Goal: Task Accomplishment & Management: Manage account settings

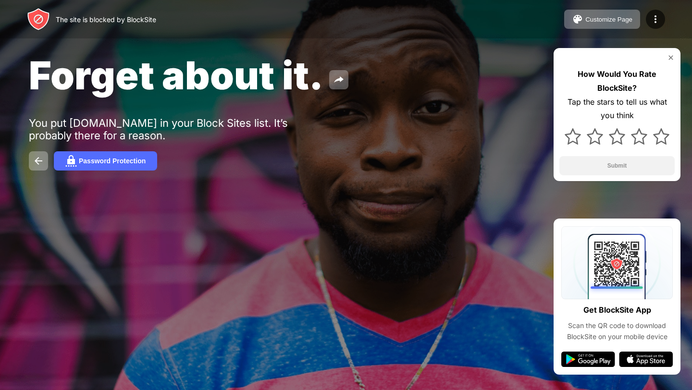
click at [650, 8] on div "The site is blocked by BlockSite Customize Page Edit Block List Redirect Custom…" at bounding box center [346, 19] width 692 height 38
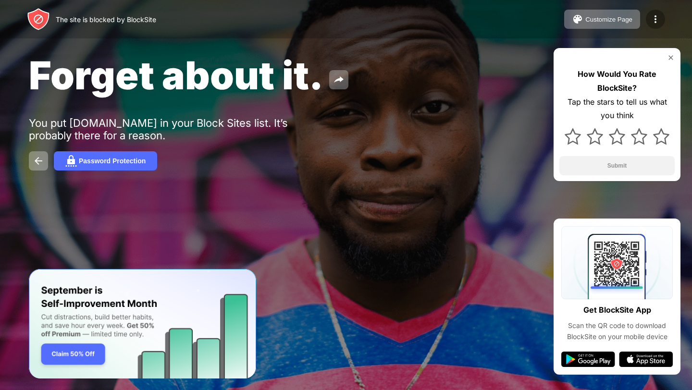
click at [653, 16] on img at bounding box center [656, 19] width 12 height 12
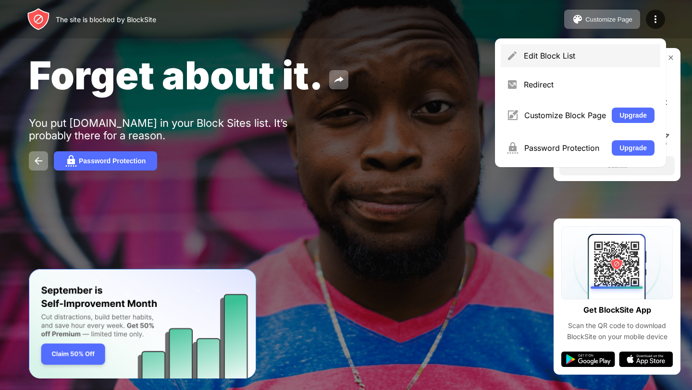
click at [550, 52] on div "Edit Block List" at bounding box center [589, 56] width 131 height 10
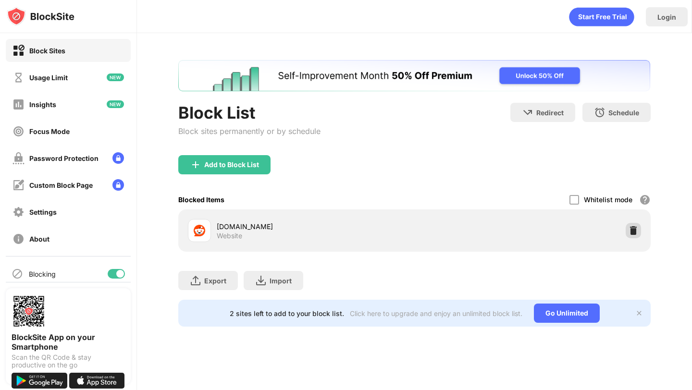
click at [629, 233] on img at bounding box center [634, 231] width 10 height 10
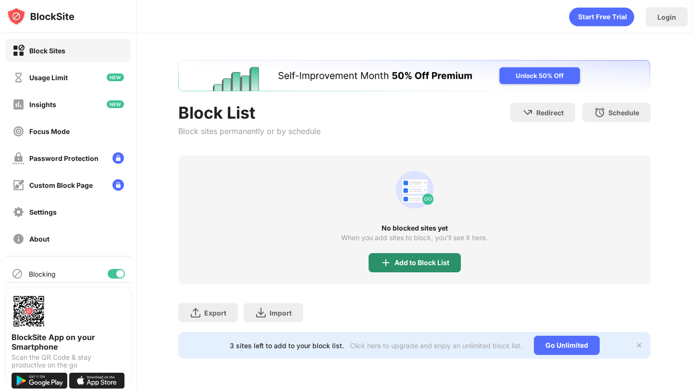
click at [411, 270] on div "Add to Block List" at bounding box center [415, 262] width 92 height 19
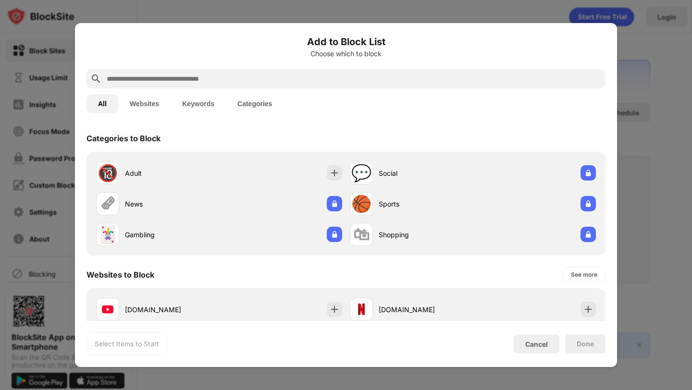
click at [353, 83] on input "text" at bounding box center [354, 79] width 496 height 12
click at [366, 78] on input "text" at bounding box center [354, 79] width 496 height 12
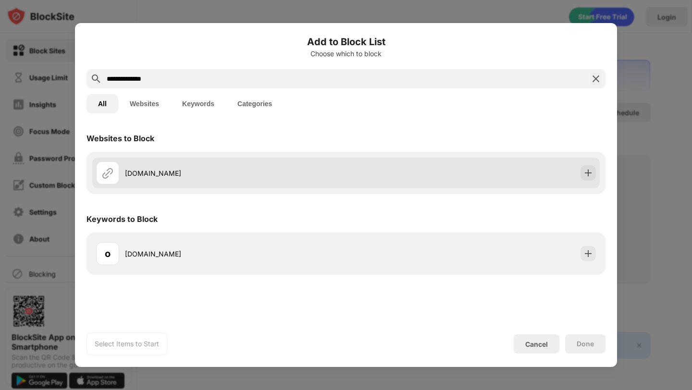
type input "**********"
drag, startPoint x: 588, startPoint y: 166, endPoint x: 588, endPoint y: 176, distance: 9.6
click at [588, 166] on div at bounding box center [588, 172] width 15 height 15
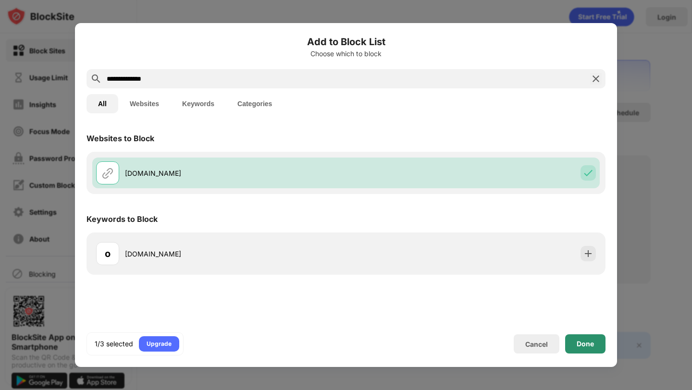
click at [582, 339] on div "Done" at bounding box center [585, 344] width 40 height 19
